Goal: Find specific fact: Find specific fact

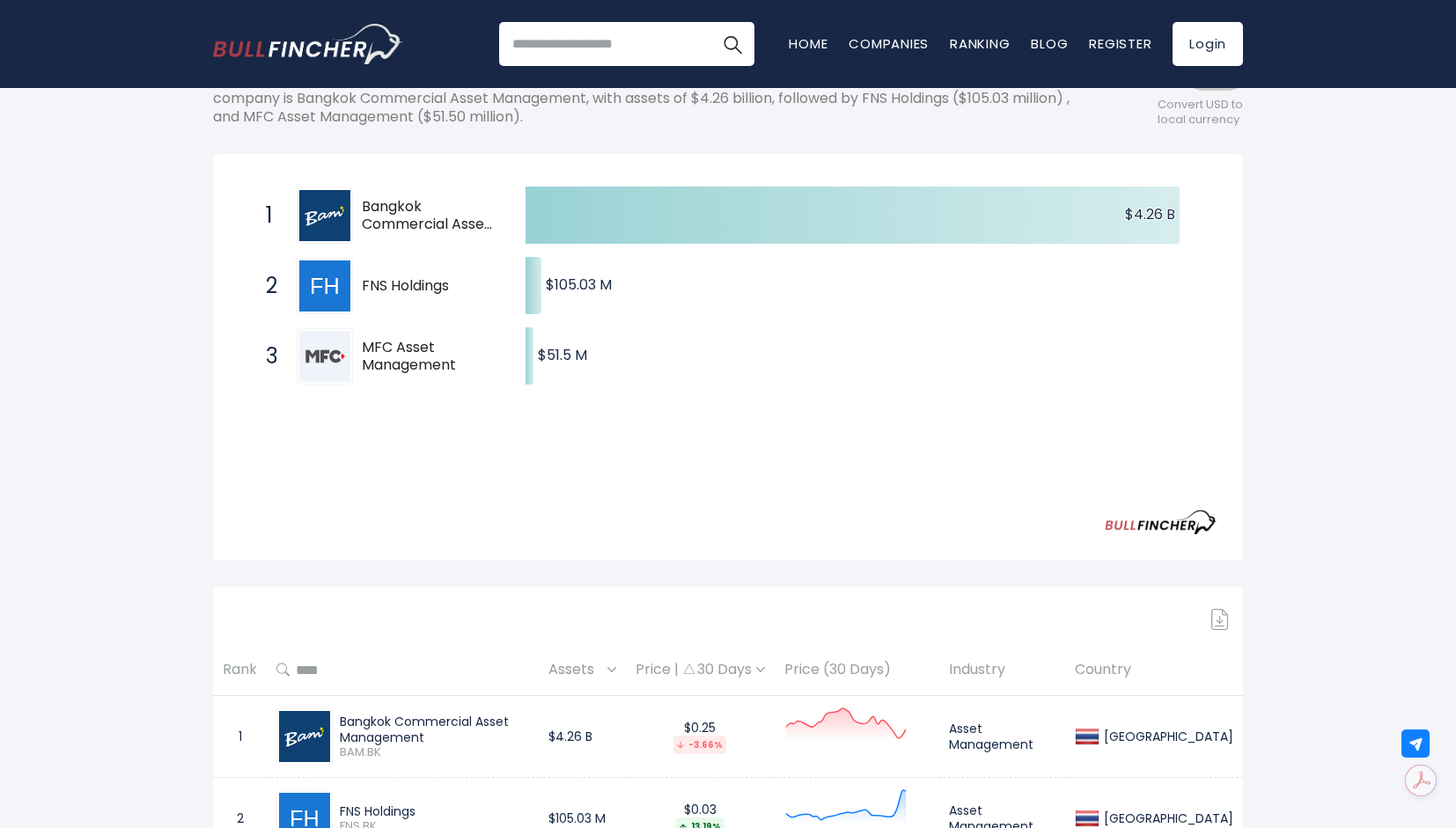
scroll to position [263, 0]
drag, startPoint x: 360, startPoint y: 282, endPoint x: 428, endPoint y: 283, distance: 68.0
click at [428, 283] on div "2 FNS Holdings FNS.BK" at bounding box center [376, 286] width 238 height 57
click at [373, 278] on span "FNS Holdings" at bounding box center [428, 286] width 133 height 19
click at [359, 279] on div "2 FNS Holdings FNS.BK" at bounding box center [376, 286] width 238 height 57
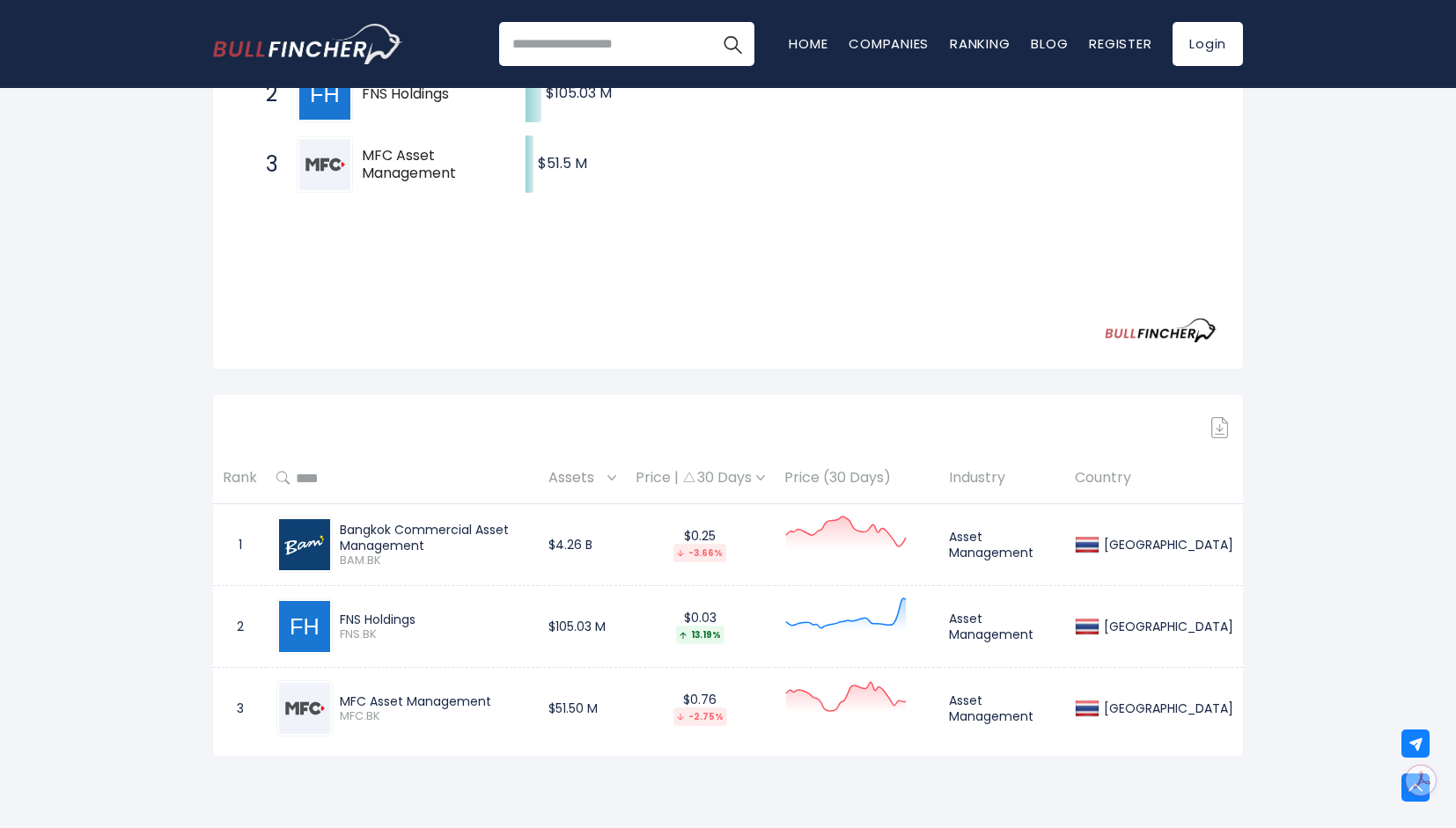
scroll to position [470, 0]
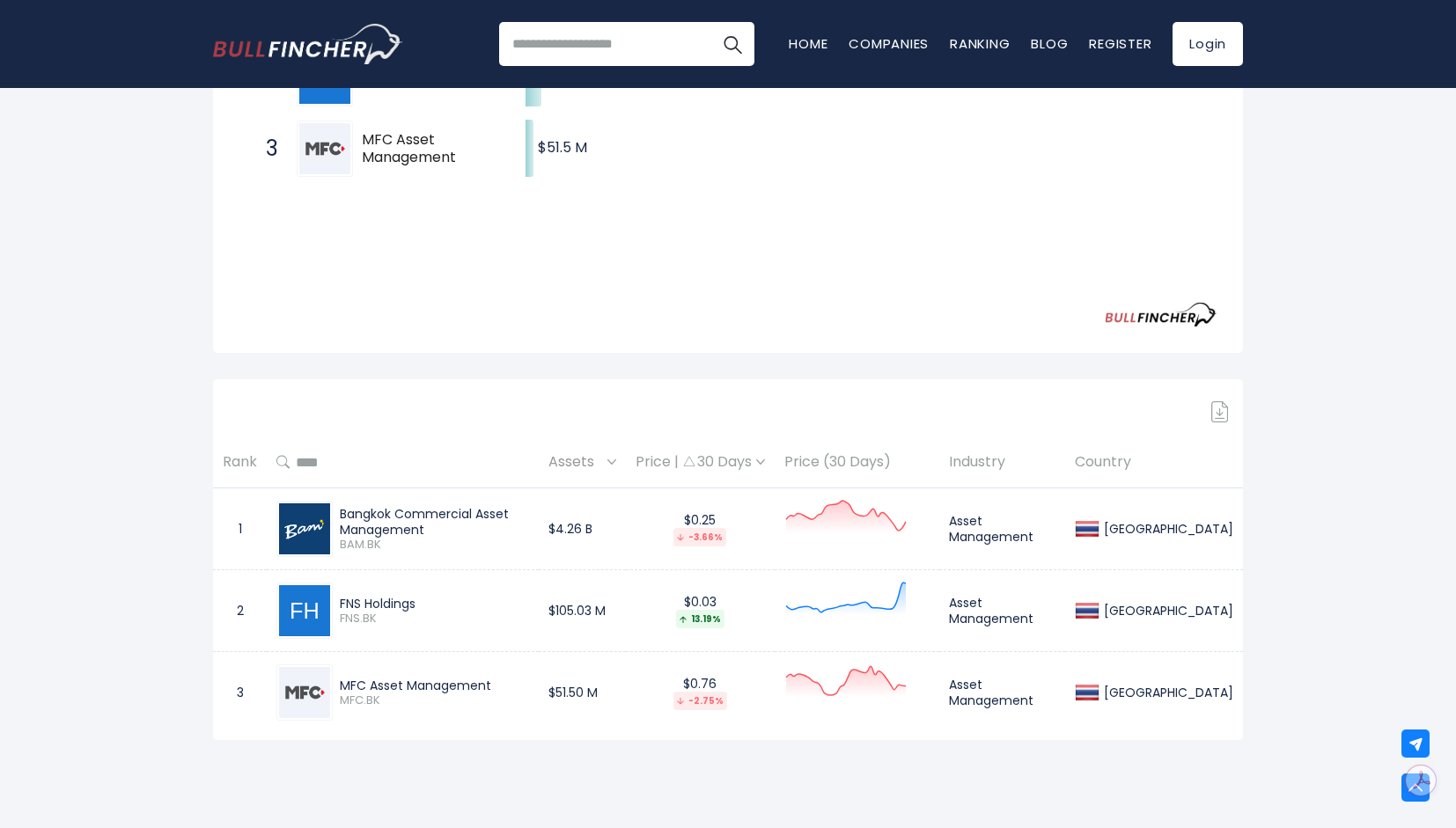
drag, startPoint x: 344, startPoint y: 515, endPoint x: 442, endPoint y: 528, distance: 98.9
click at [442, 528] on div "Bangkok Commercial Asset Management" at bounding box center [435, 521] width 189 height 31
drag, startPoint x: 343, startPoint y: 514, endPoint x: 430, endPoint y: 527, distance: 88.0
click at [430, 527] on div "Bangkok Commercial Asset Management" at bounding box center [435, 521] width 189 height 31
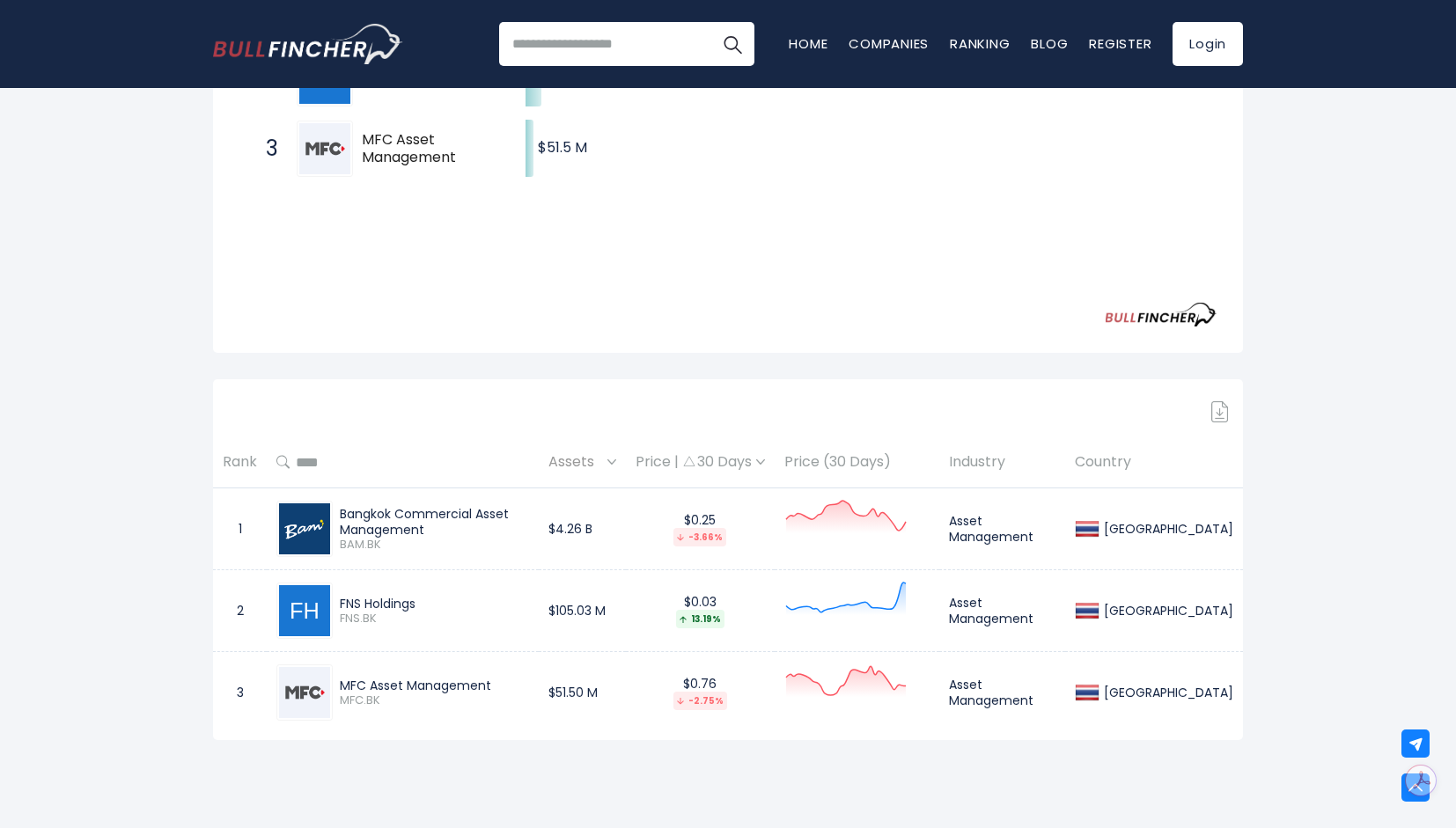
copy div "Bangkok Commercial Asset Management"
